Goal: Information Seeking & Learning: Learn about a topic

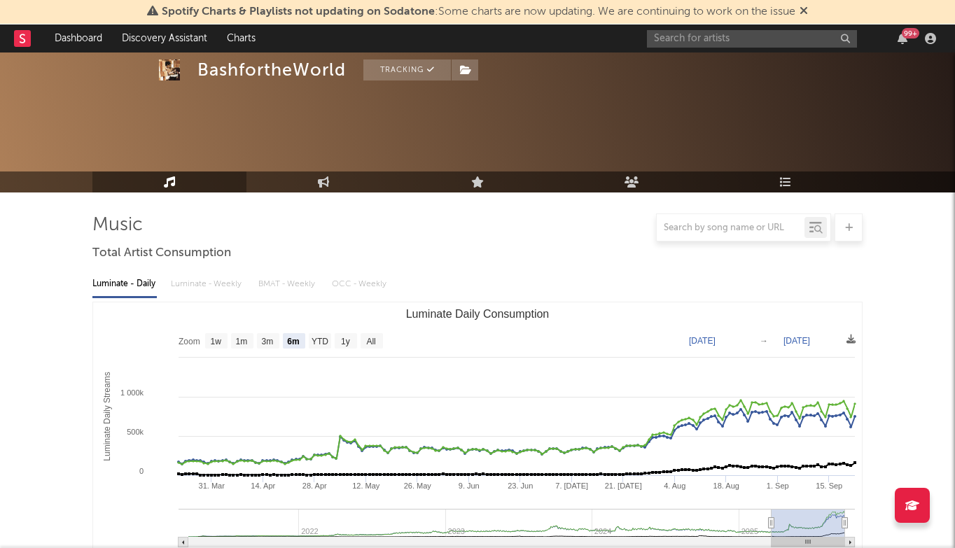
select select "6m"
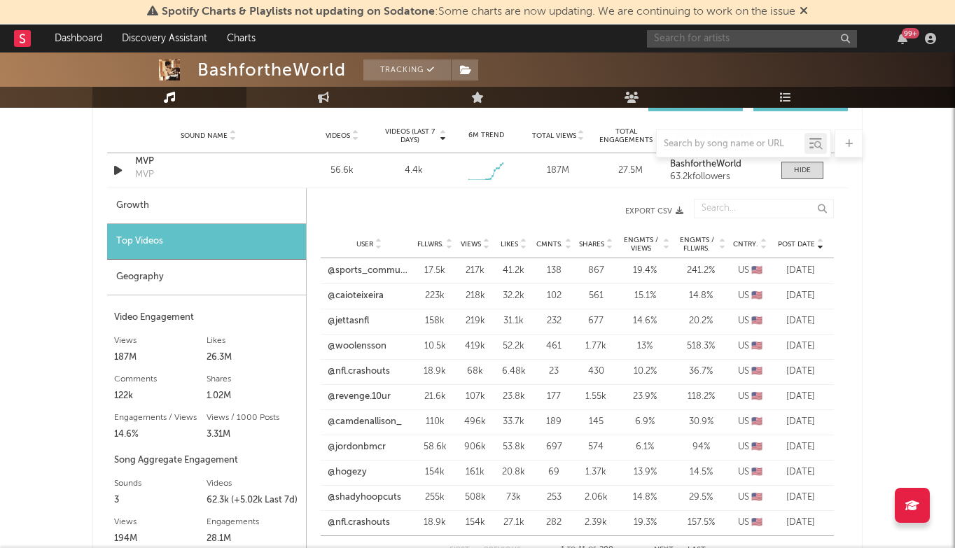
click at [700, 34] on input "text" at bounding box center [752, 39] width 210 height 18
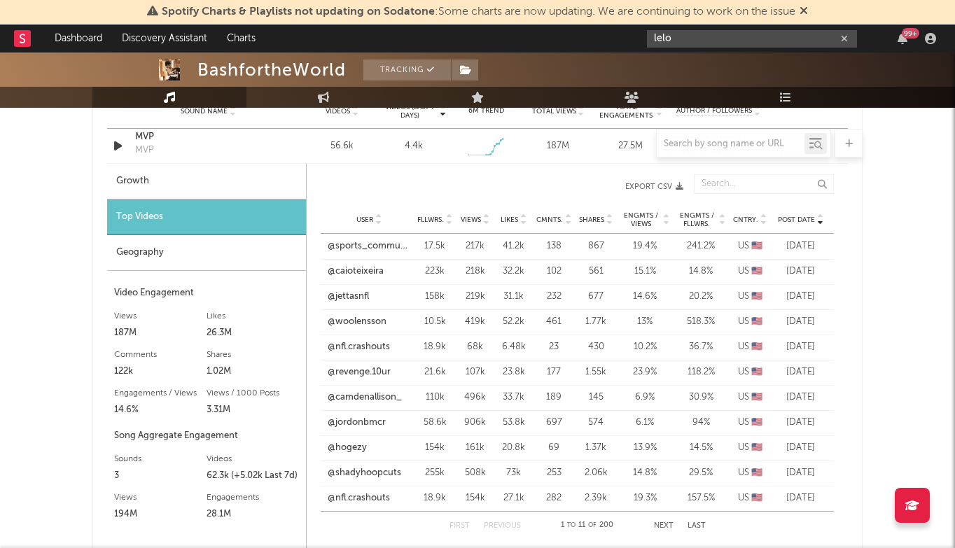
scroll to position [1054, 0]
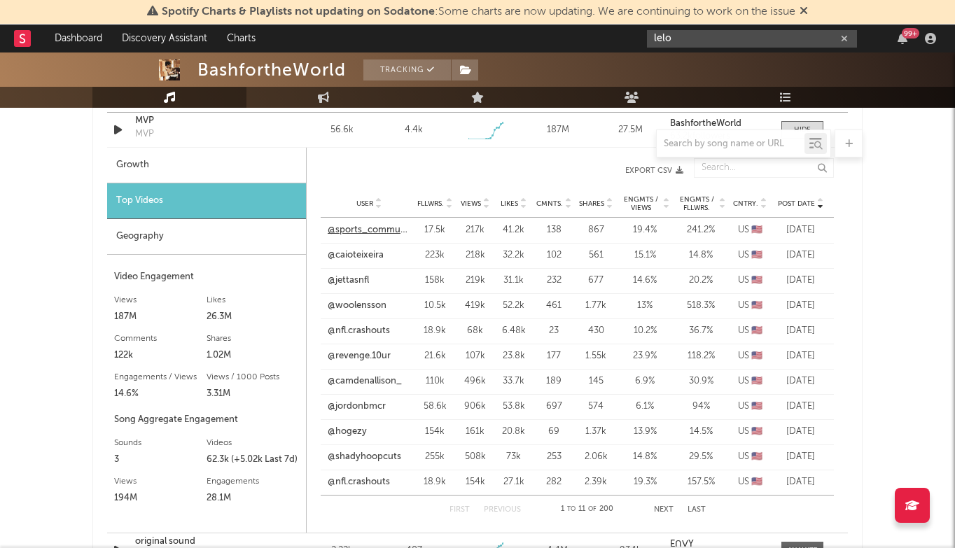
type input "lelo"
click at [363, 231] on link "@sports_community_craze" at bounding box center [369, 230] width 83 height 14
click at [345, 308] on link "@woolensson" at bounding box center [357, 306] width 59 height 14
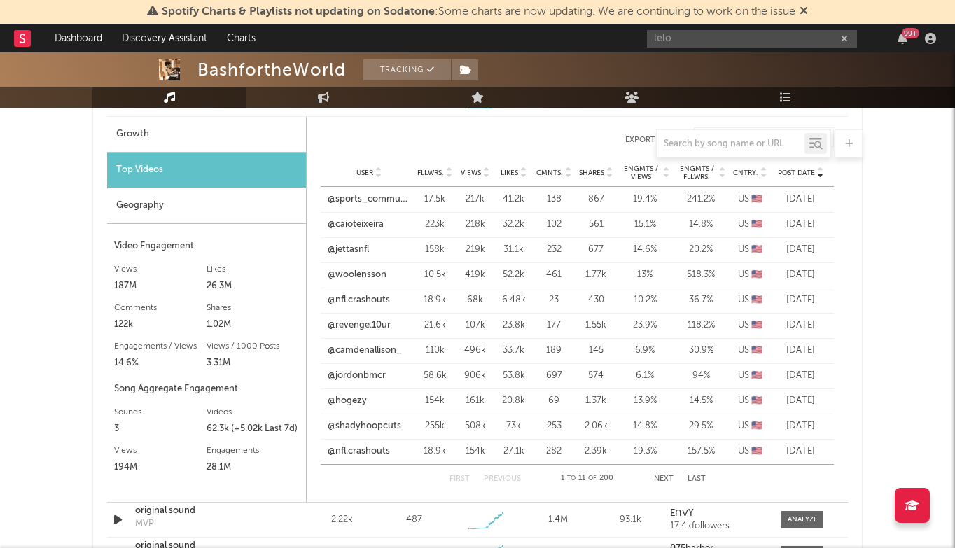
scroll to position [1086, 0]
click at [356, 401] on link "@hogezy" at bounding box center [347, 401] width 39 height 14
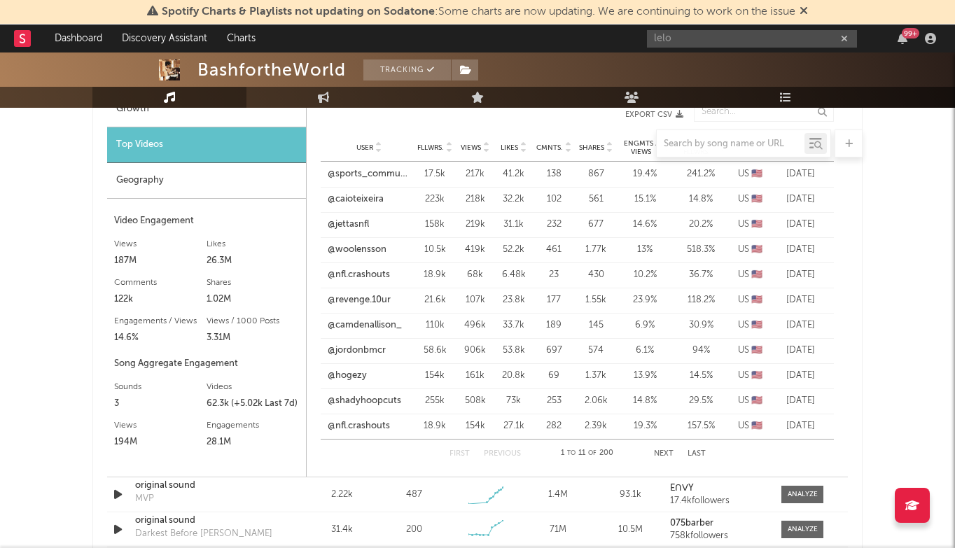
click at [670, 452] on button "Next" at bounding box center [664, 454] width 20 height 8
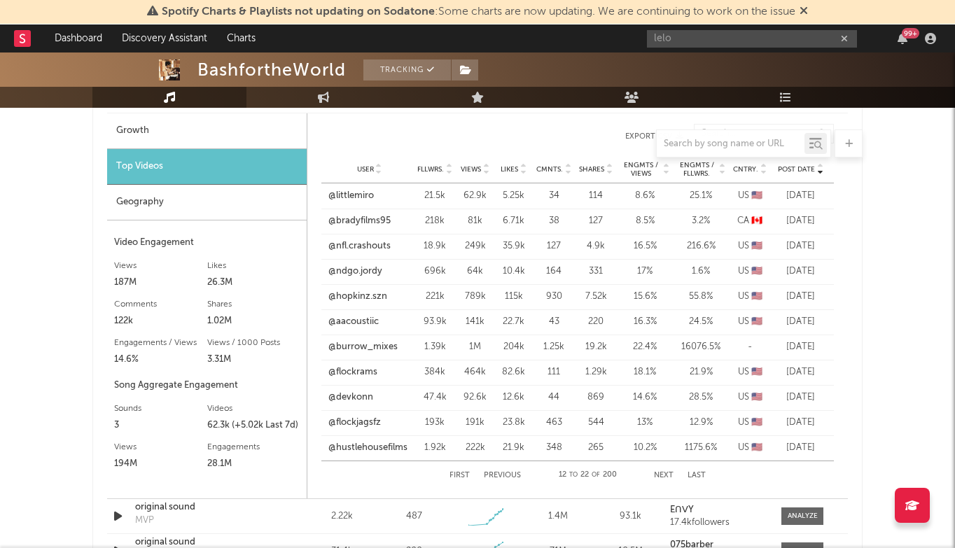
scroll to position [1077, 0]
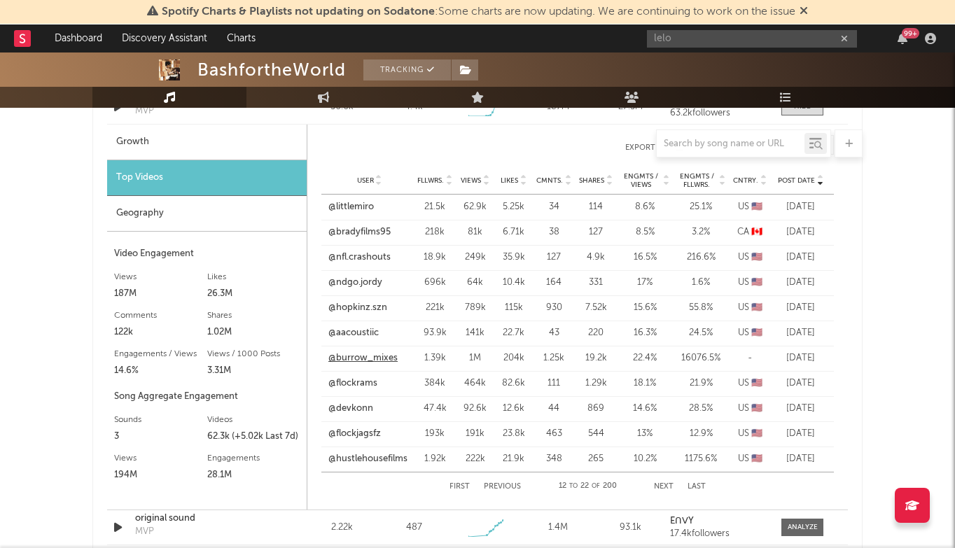
click at [366, 352] on link "@burrow_mixes" at bounding box center [362, 359] width 69 height 14
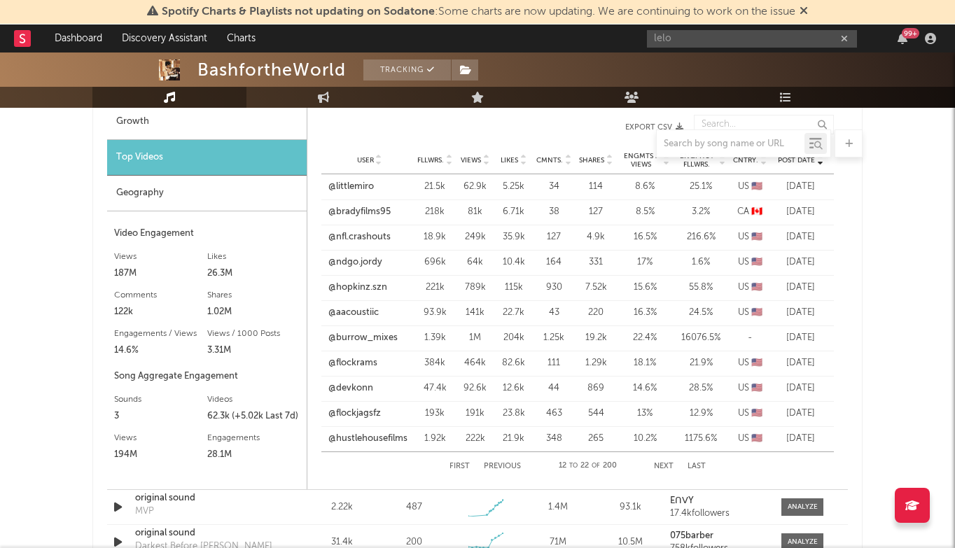
scroll to position [1098, 0]
click at [366, 355] on div "User @flockrams Fllwrs. 384k Views 464k Likes 82.6k Cmnts. 111 Shares 1.29k Eng…" at bounding box center [577, 362] width 513 height 25
click at [366, 366] on link "@flockrams" at bounding box center [352, 363] width 49 height 14
click at [660, 464] on button "Next" at bounding box center [664, 466] width 20 height 8
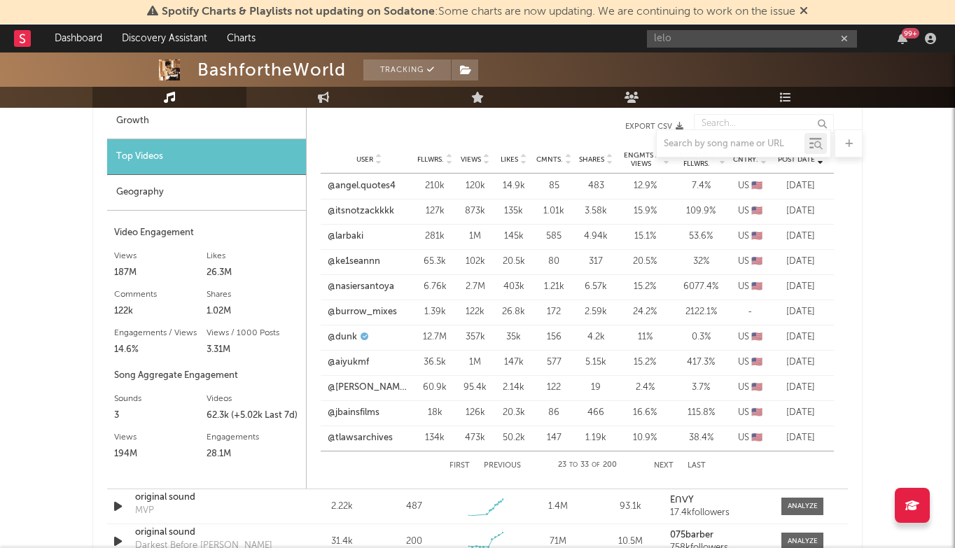
click at [660, 464] on button "Next" at bounding box center [664, 466] width 20 height 8
click at [376, 331] on link "@shadyhoopcuts" at bounding box center [365, 338] width 74 height 14
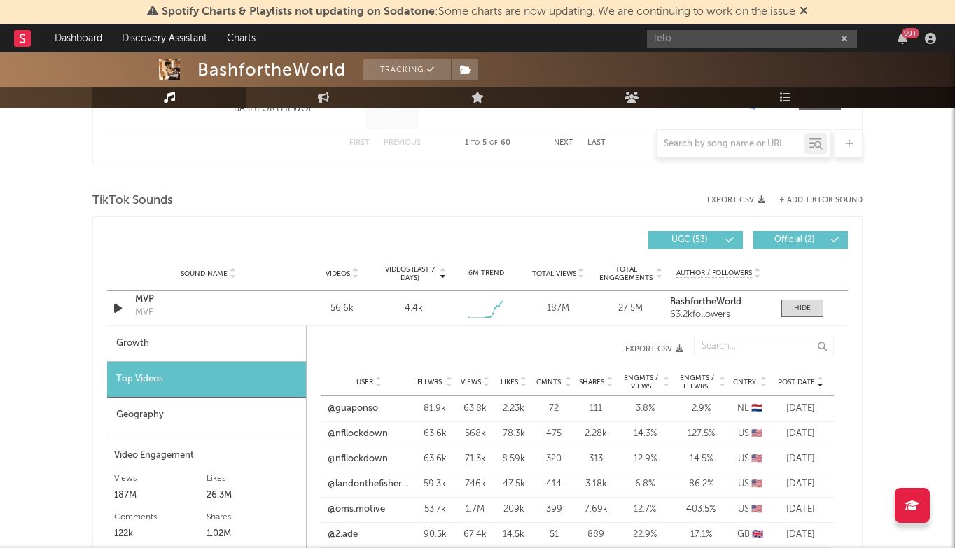
scroll to position [878, 0]
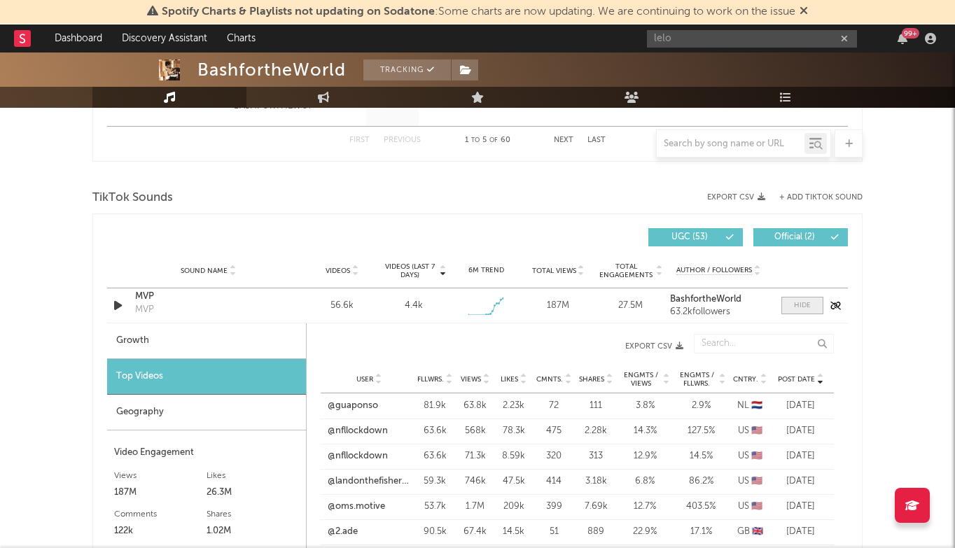
click at [801, 305] on div at bounding box center [802, 305] width 17 height 11
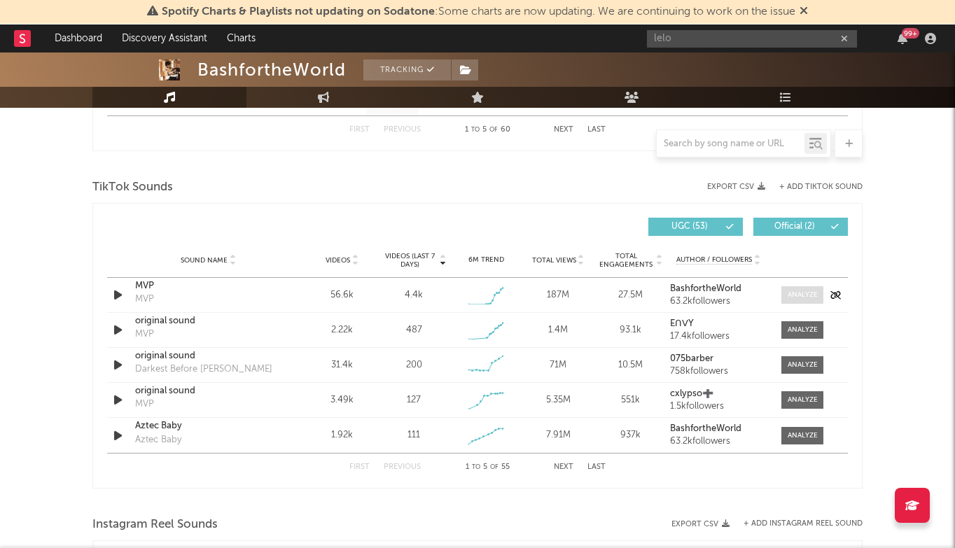
scroll to position [889, 0]
click at [804, 284] on div "Sound Name MVP MVP Videos 56.6k Videos (last 7 days) 4.4k Weekly Growth % + 0.1…" at bounding box center [477, 294] width 741 height 34
click at [803, 289] on span at bounding box center [803, 295] width 42 height 18
select select "1w"
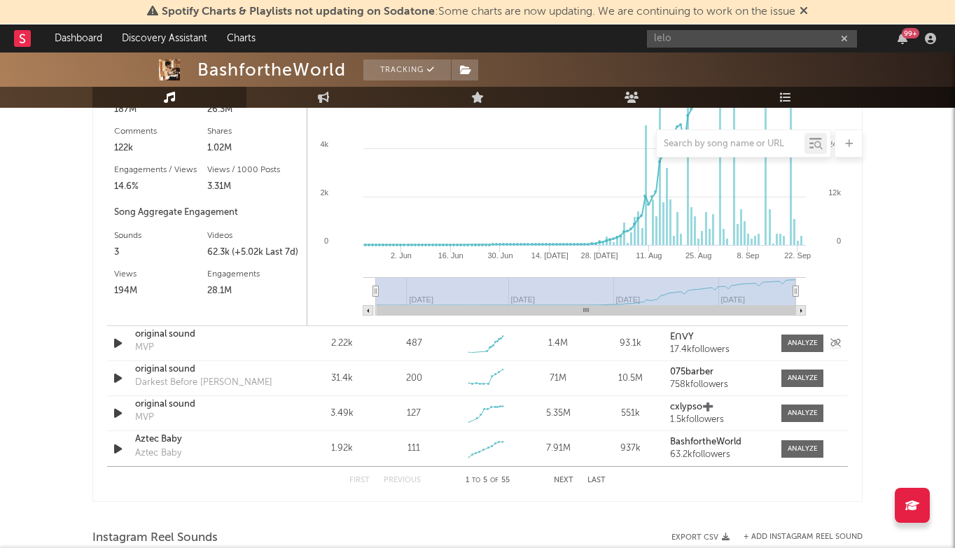
scroll to position [1261, 0]
click at [814, 343] on div at bounding box center [803, 344] width 30 height 11
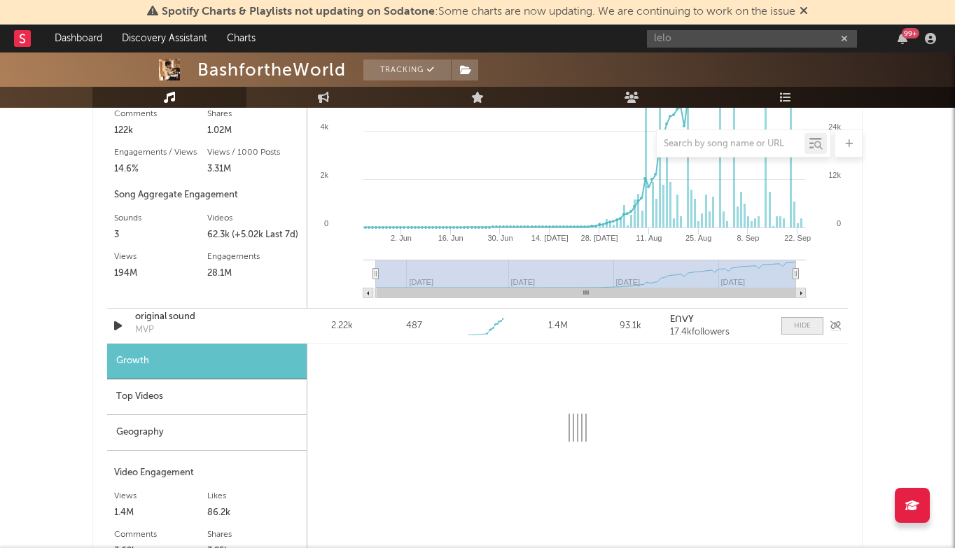
select select "1w"
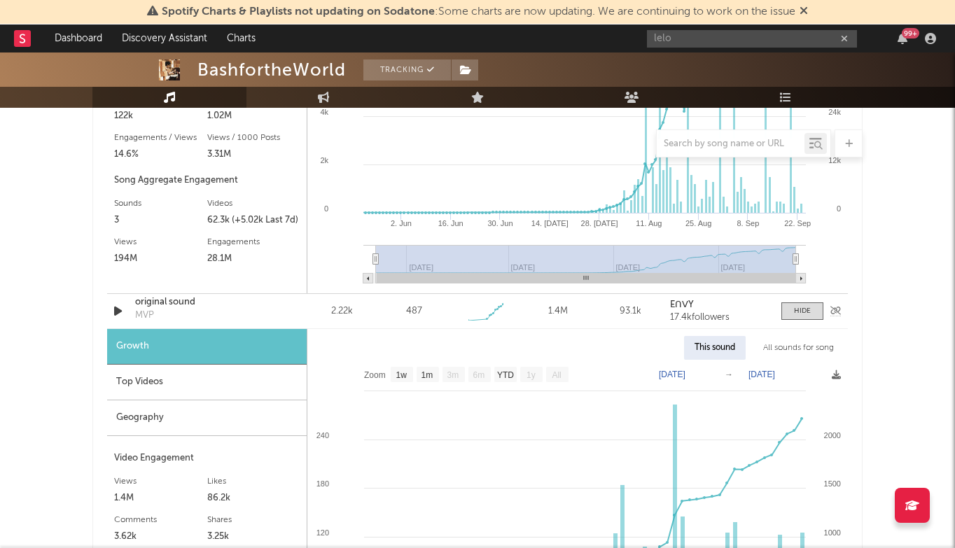
scroll to position [1296, 0]
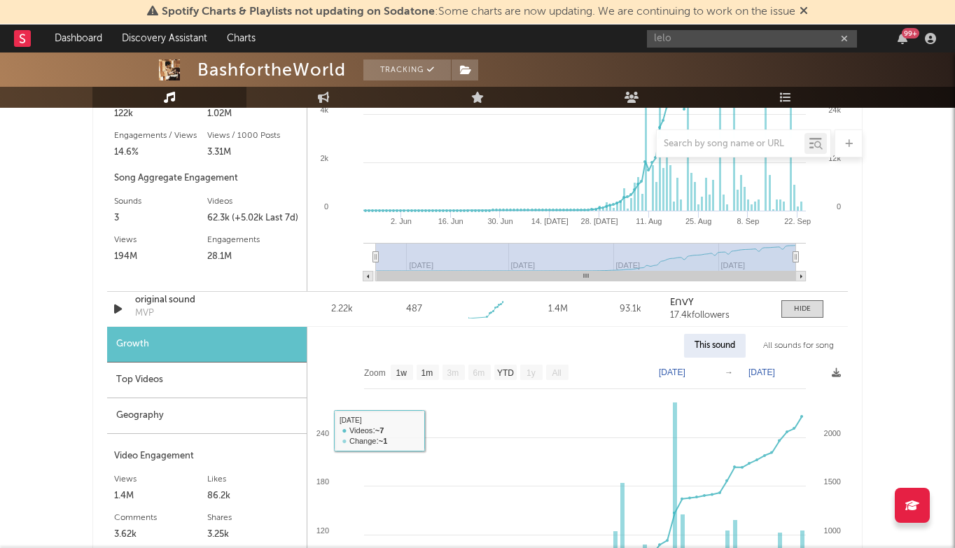
click at [243, 382] on div "Top Videos" at bounding box center [207, 381] width 200 height 36
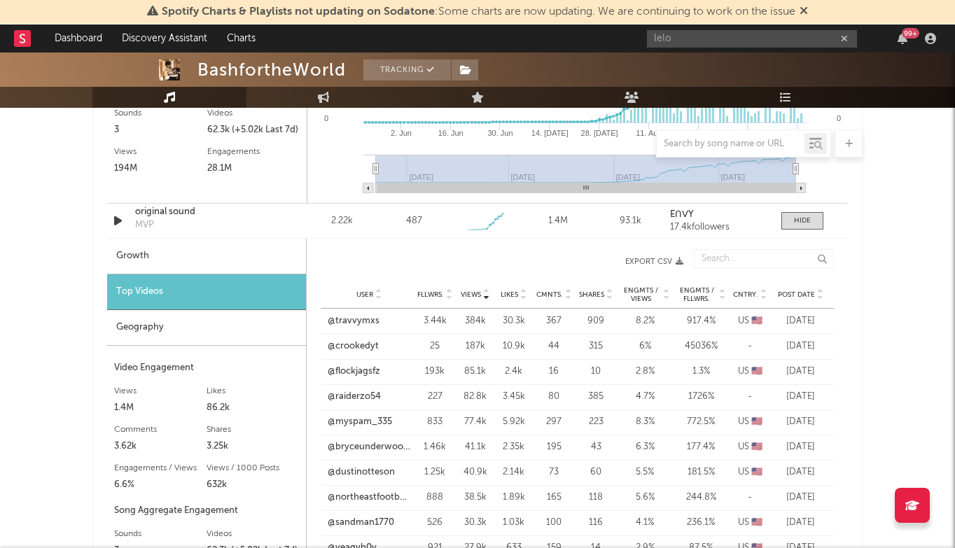
scroll to position [1350, 0]
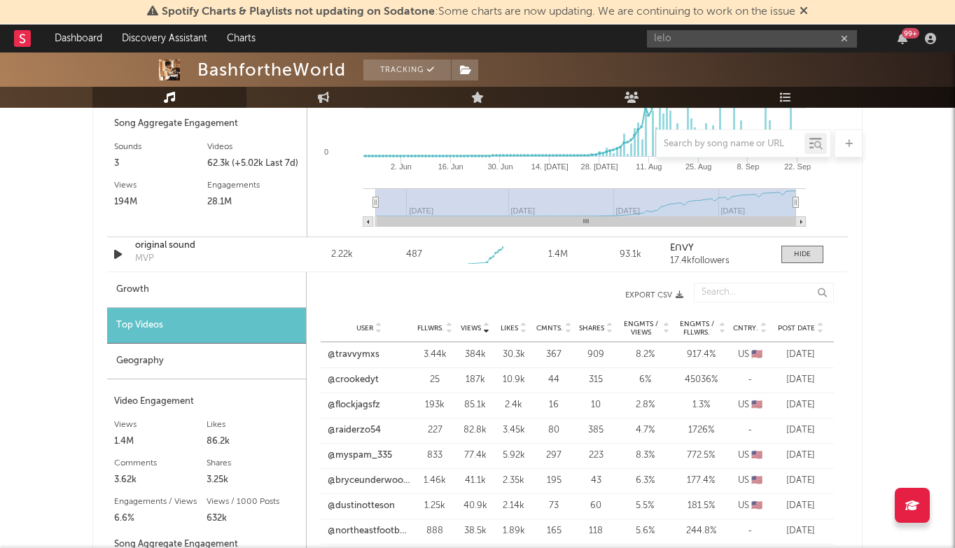
click at [791, 326] on span "Post Date" at bounding box center [796, 328] width 37 height 8
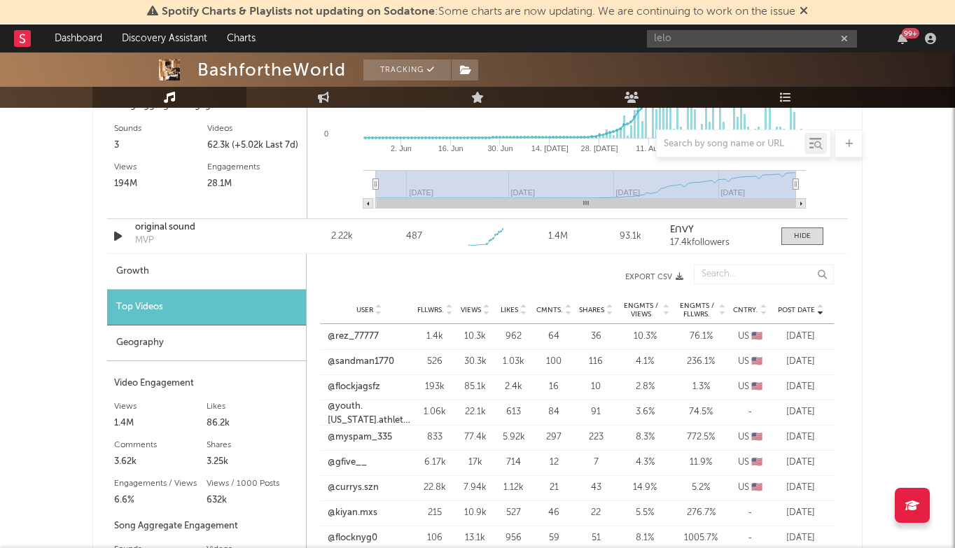
scroll to position [1364, 0]
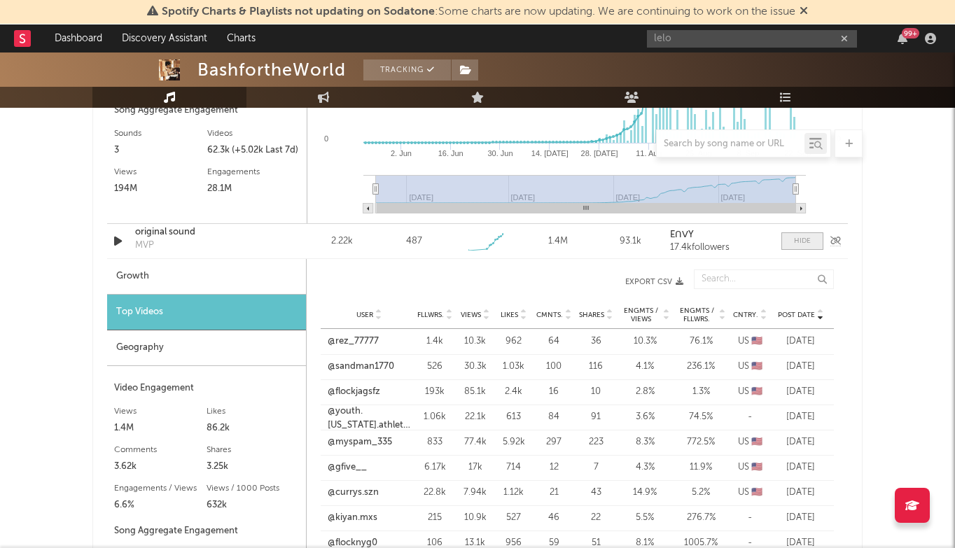
click at [808, 247] on span at bounding box center [803, 242] width 42 height 18
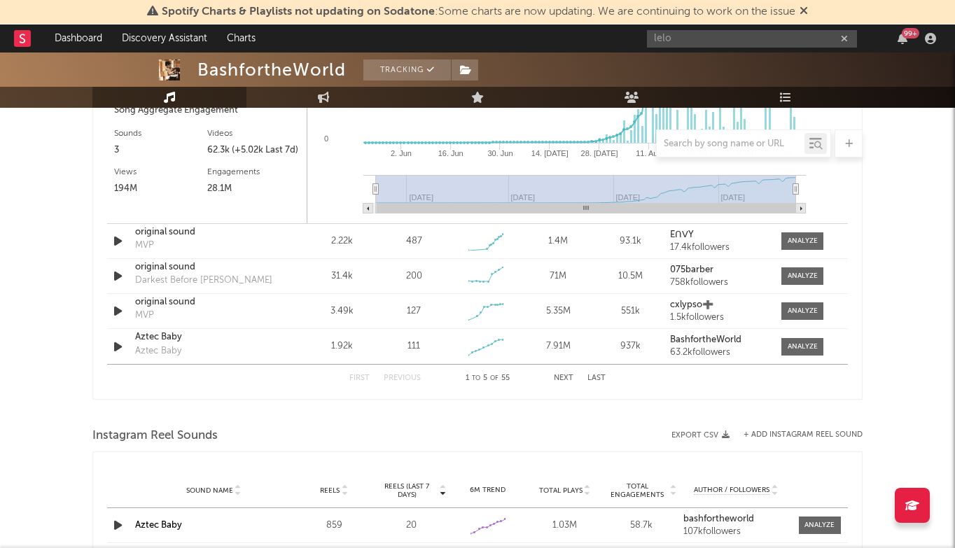
click at [566, 382] on button "Next" at bounding box center [564, 379] width 20 height 8
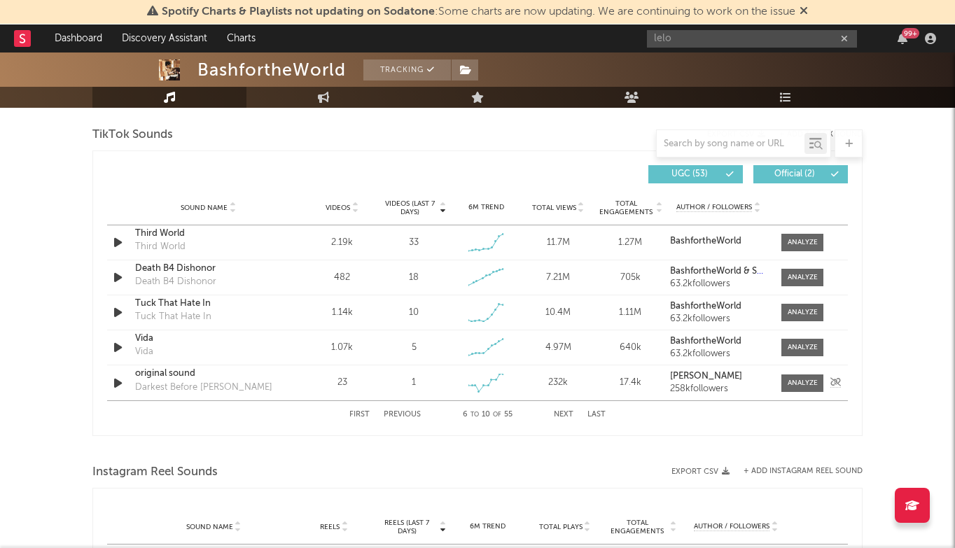
scroll to position [940, 0]
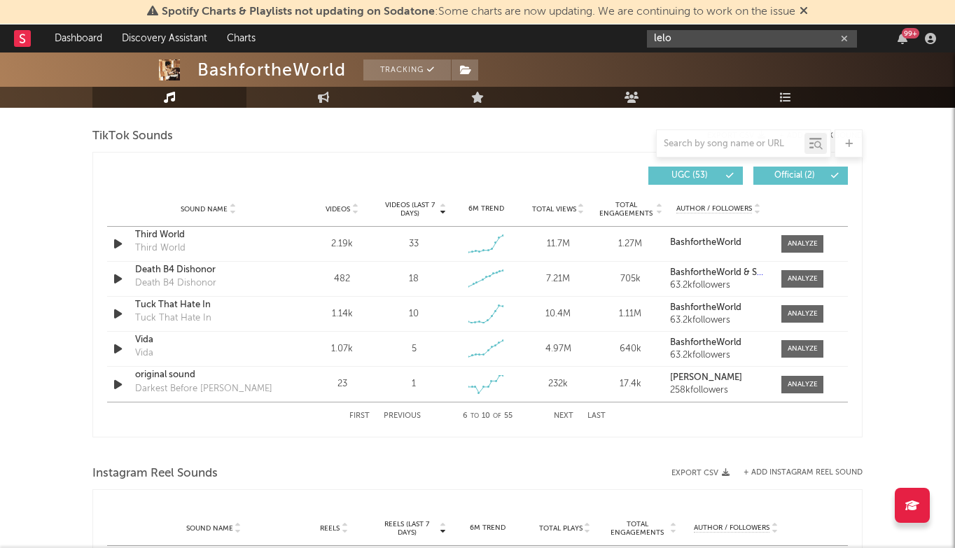
click at [771, 40] on input "lelo" at bounding box center [752, 39] width 210 height 18
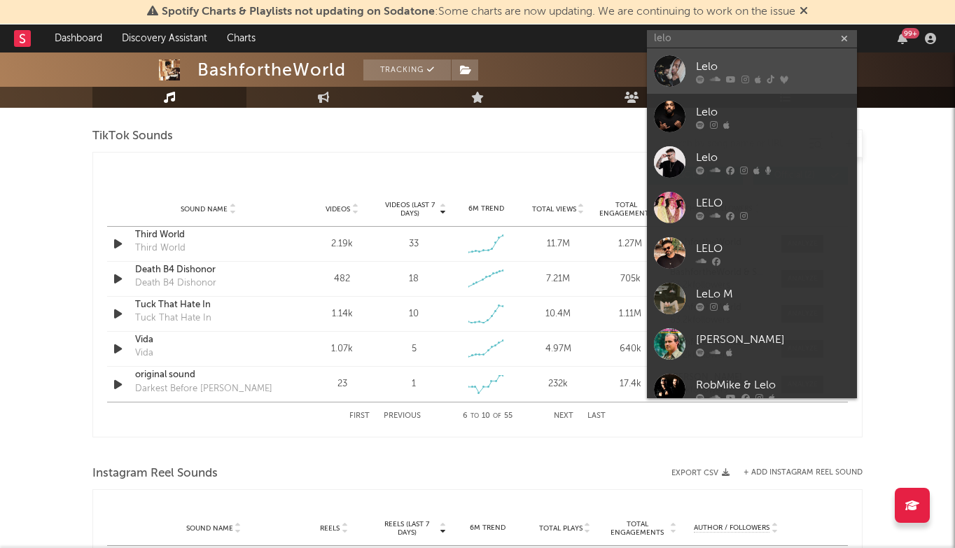
click at [740, 54] on link "Lelo" at bounding box center [752, 71] width 210 height 46
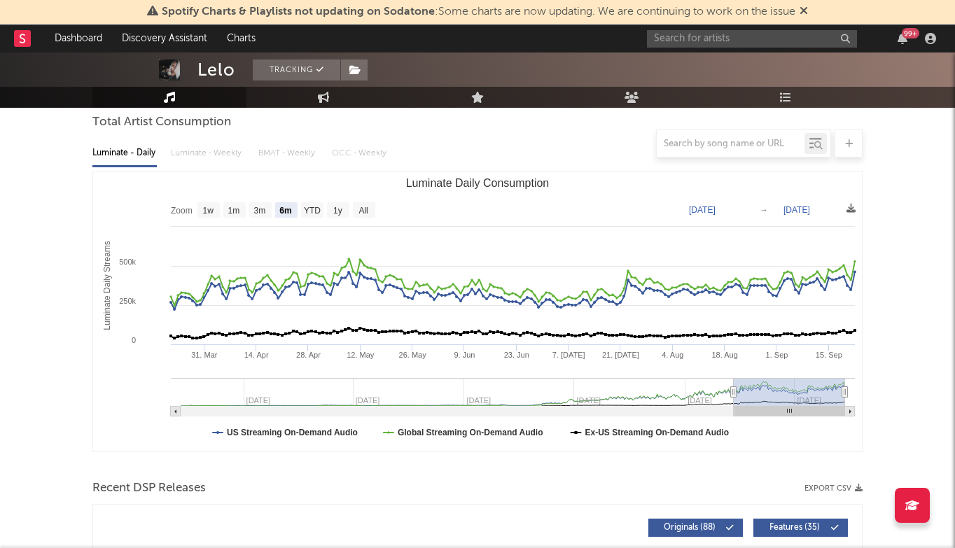
scroll to position [133, 0]
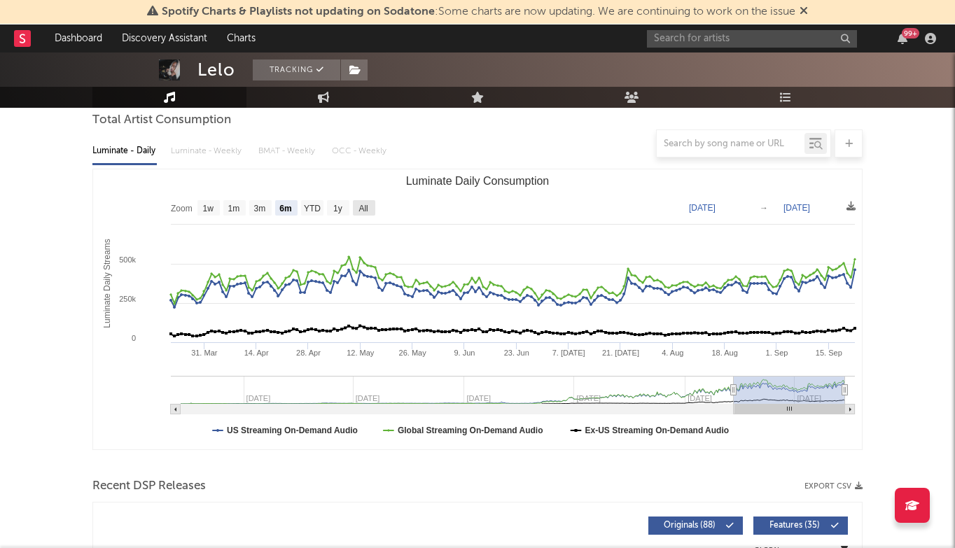
click at [364, 202] on rect "Luminate Daily Consumption" at bounding box center [364, 207] width 22 height 15
select select "All"
type input "[DATE]"
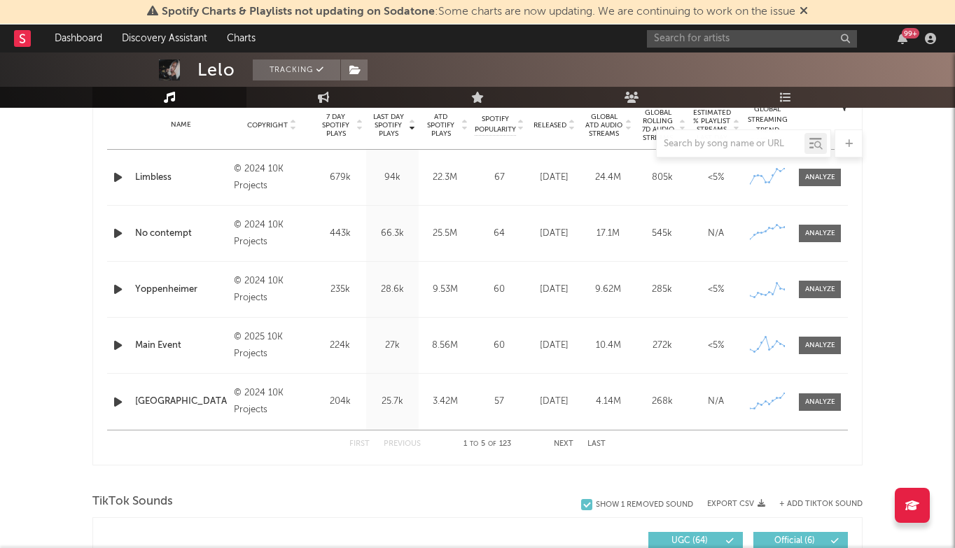
scroll to position [606, 0]
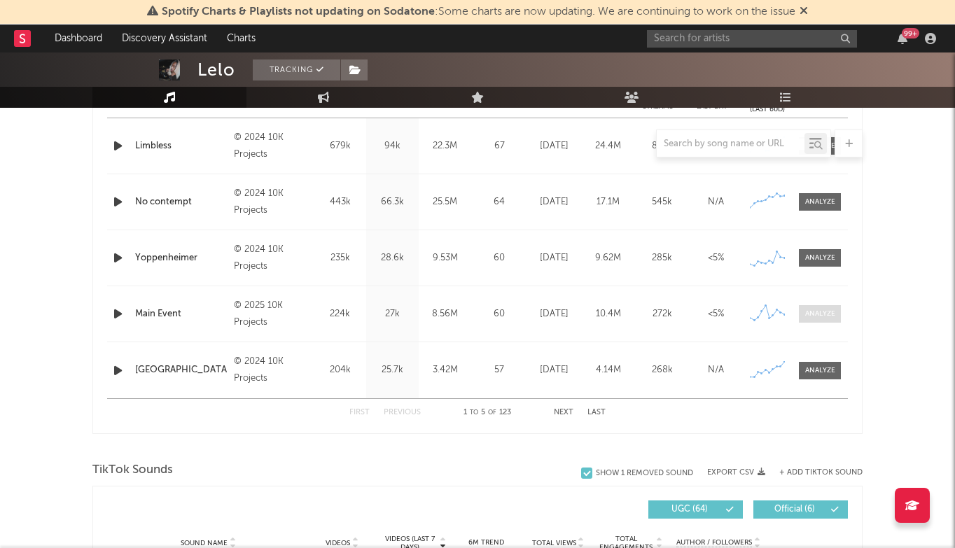
click at [821, 309] on div at bounding box center [820, 314] width 30 height 11
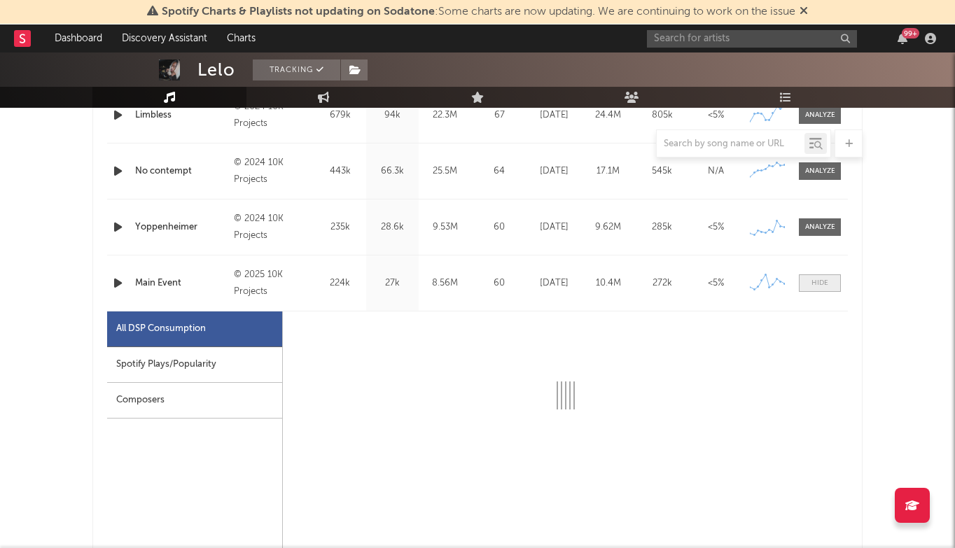
scroll to position [646, 0]
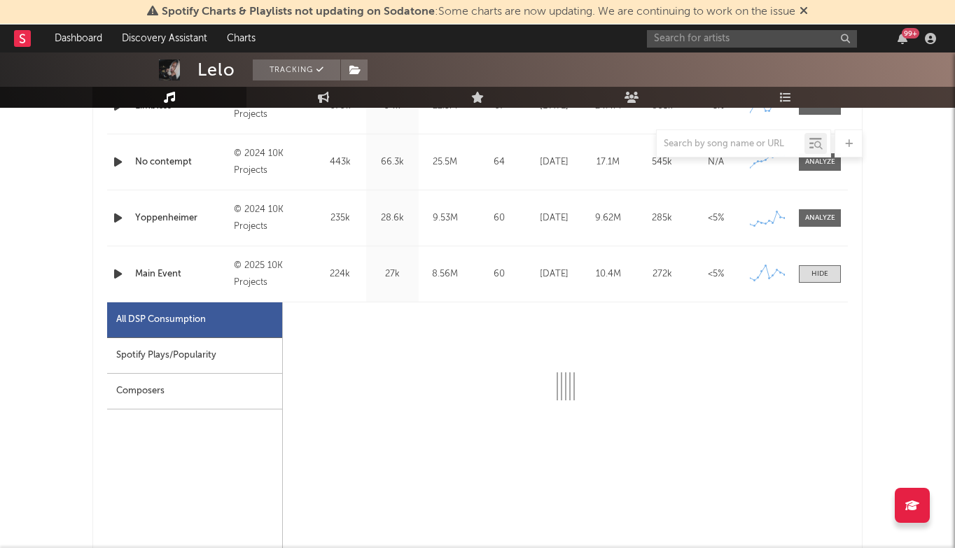
select select "6m"
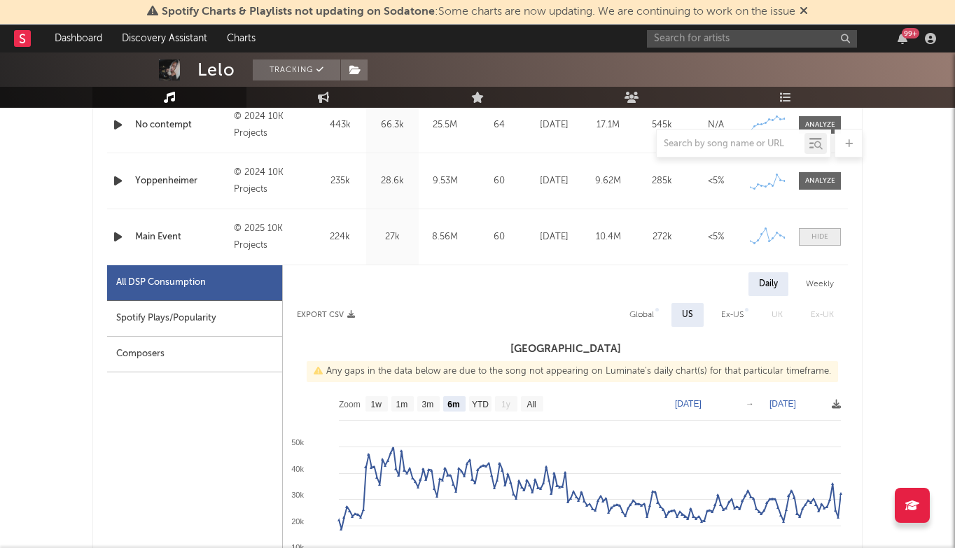
scroll to position [691, 0]
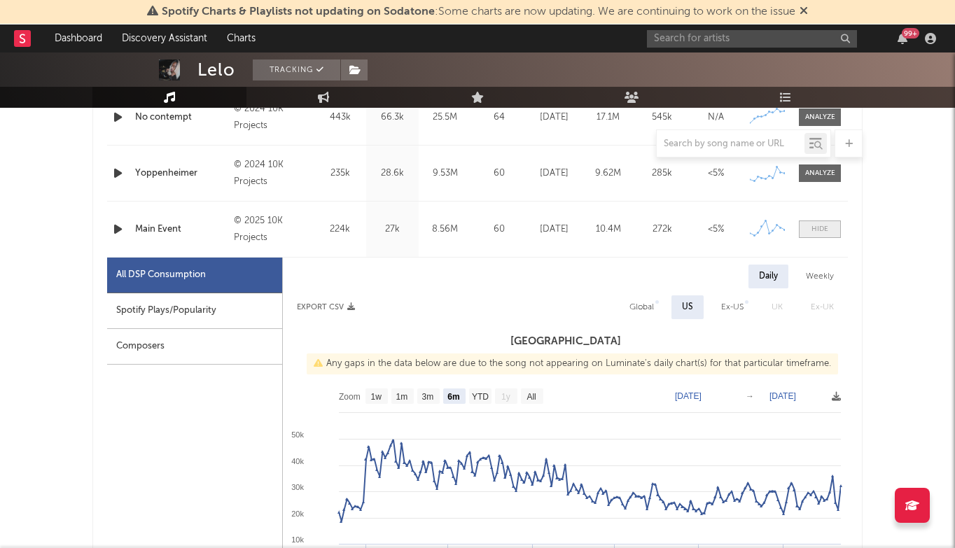
click at [826, 226] on div at bounding box center [820, 229] width 17 height 11
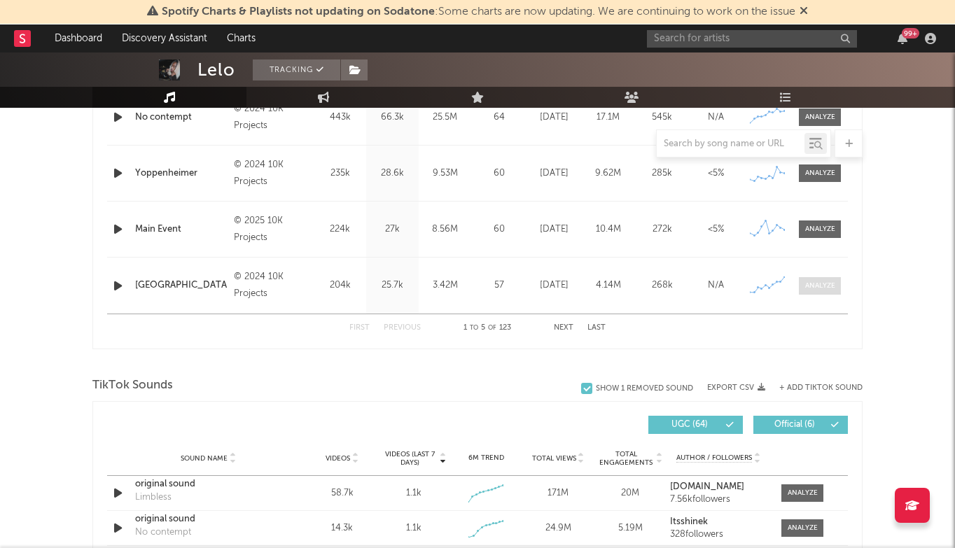
scroll to position [685, 0]
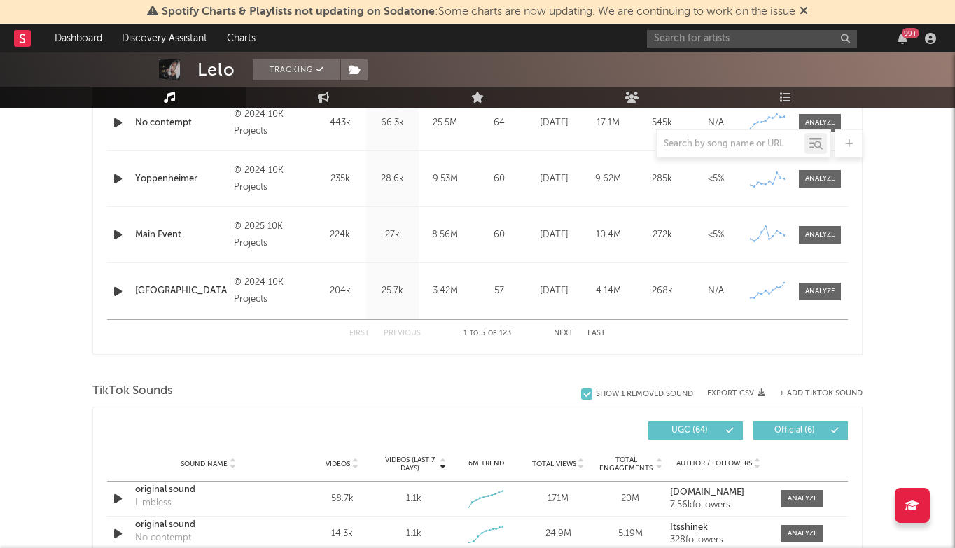
click at [562, 334] on button "Next" at bounding box center [564, 334] width 20 height 8
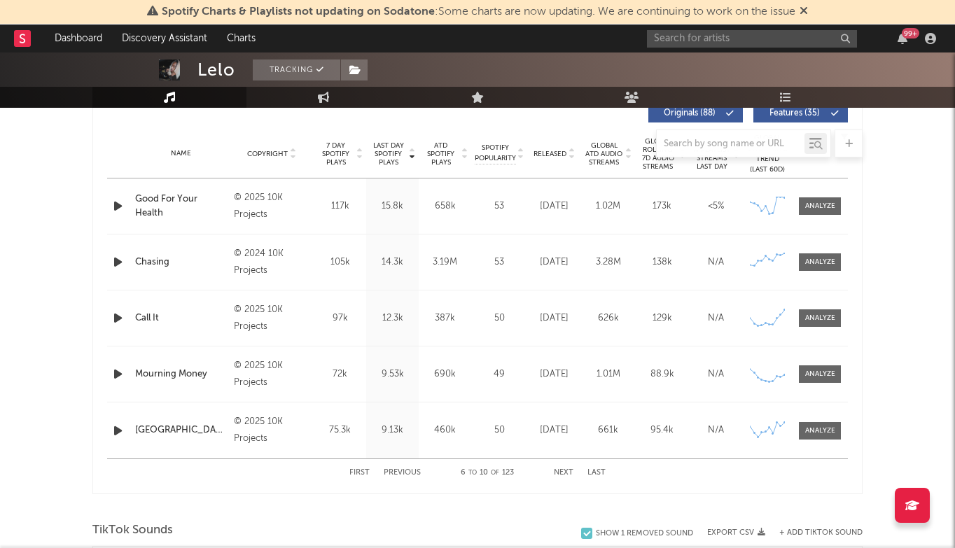
scroll to position [510, 0]
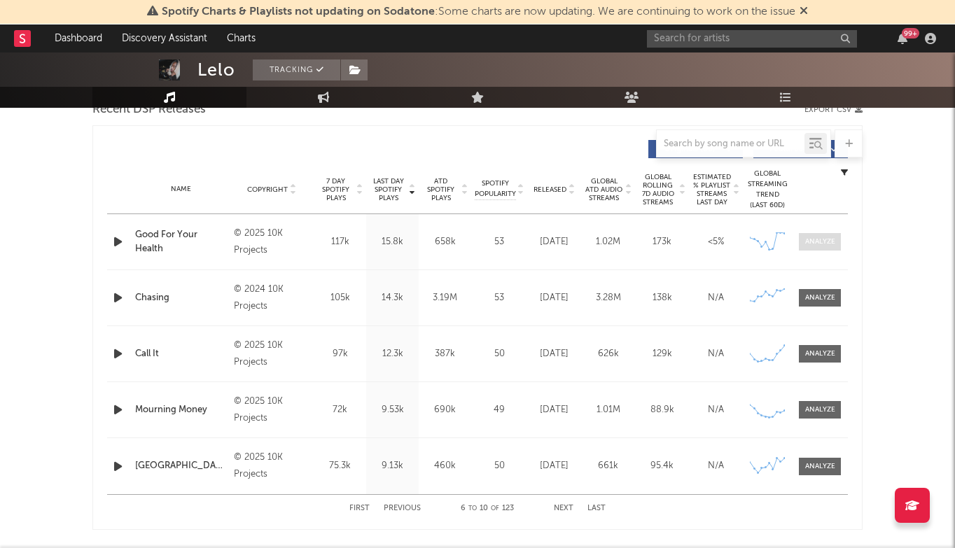
click at [814, 240] on div at bounding box center [820, 242] width 30 height 11
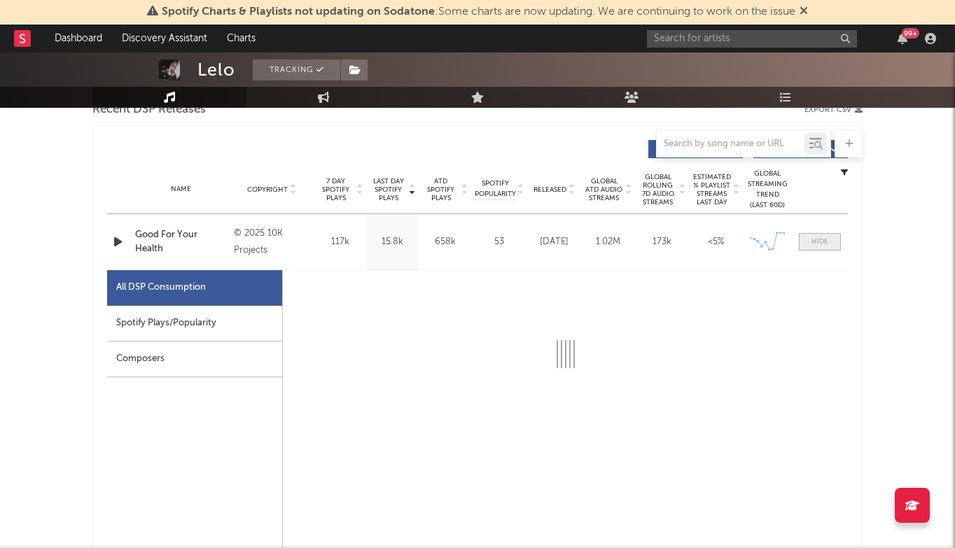
select select "1w"
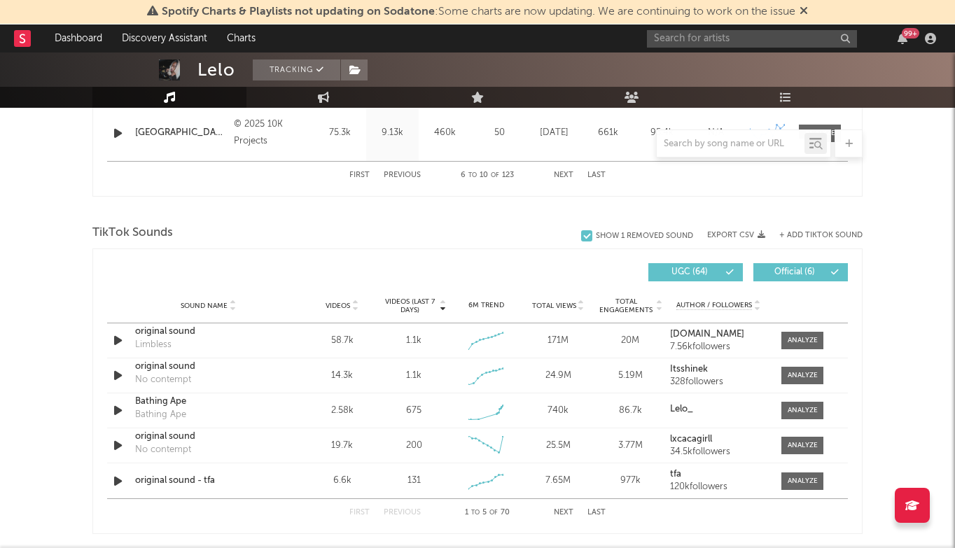
scroll to position [1559, 0]
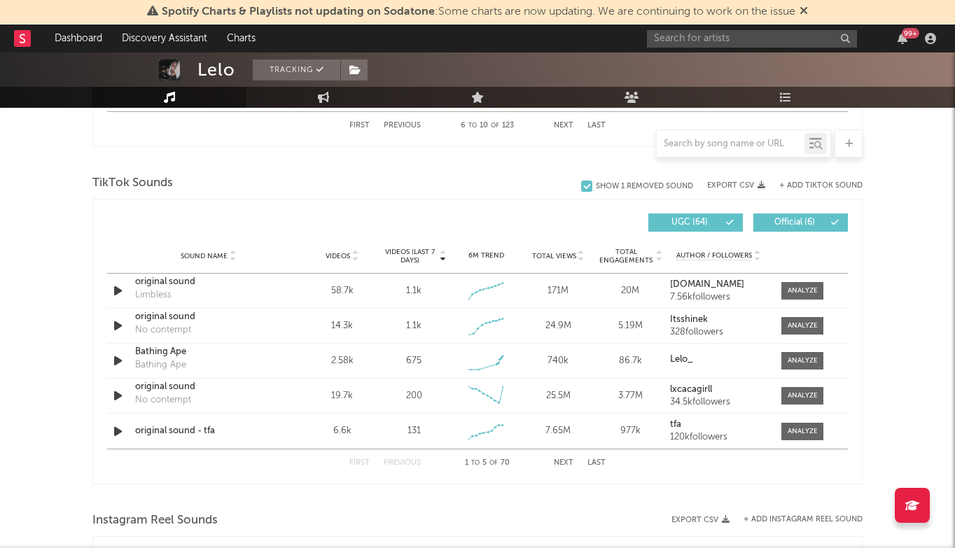
click at [562, 461] on button "Next" at bounding box center [564, 463] width 20 height 8
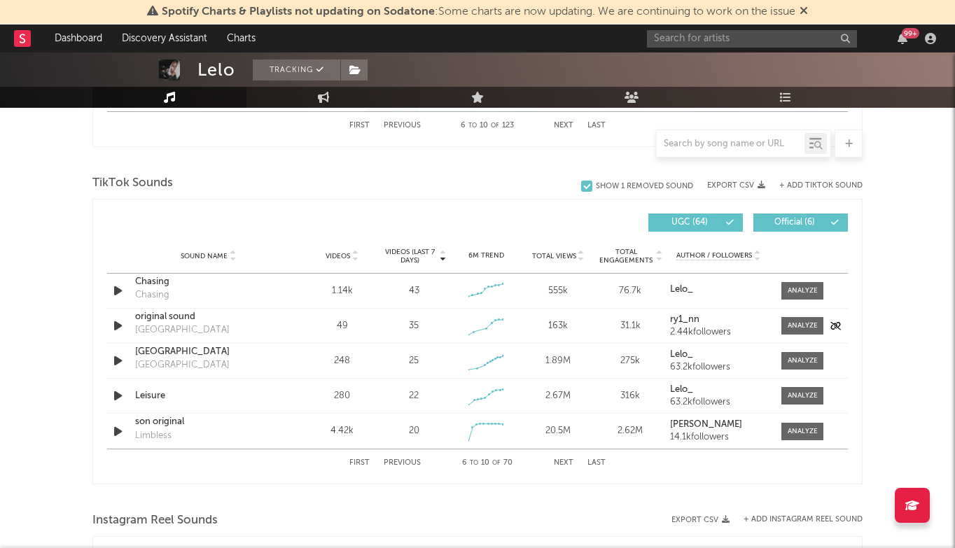
click at [189, 315] on div "original sound" at bounding box center [208, 317] width 146 height 14
